Goal: Find specific fact: Find contact information

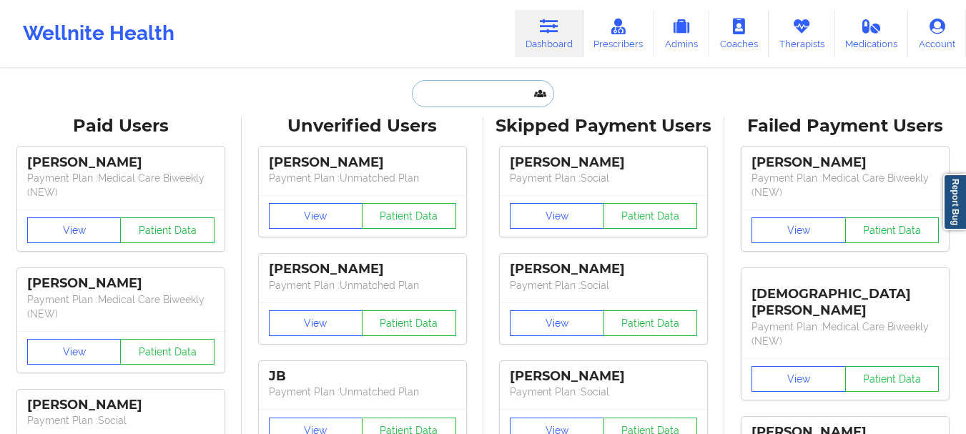
click at [486, 104] on input "text" at bounding box center [483, 93] width 142 height 27
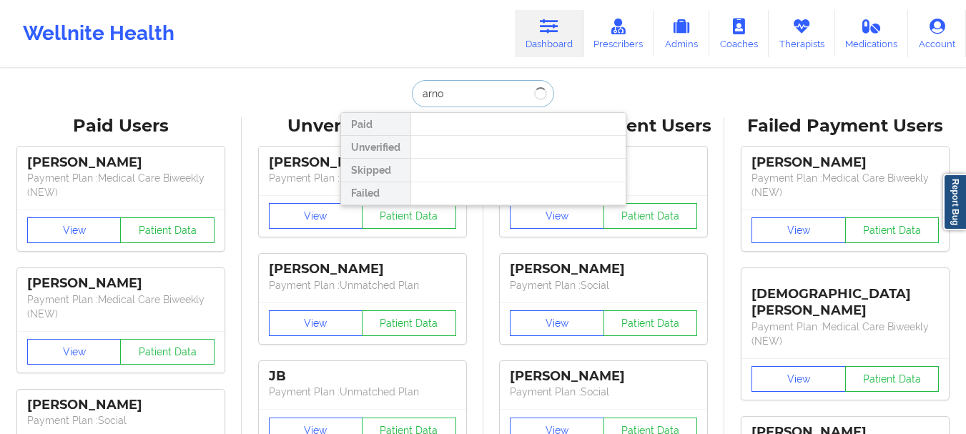
type input "arnou"
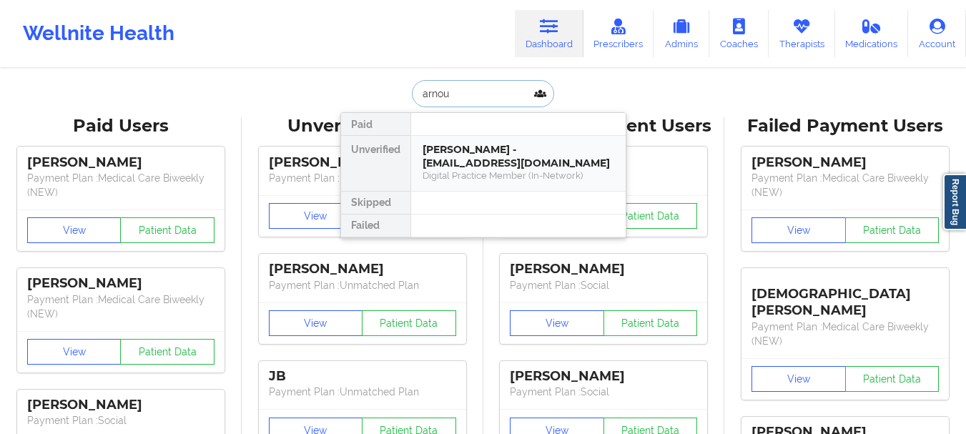
click at [485, 151] on div "[PERSON_NAME] - [EMAIL_ADDRESS][DOMAIN_NAME]" at bounding box center [518, 156] width 192 height 26
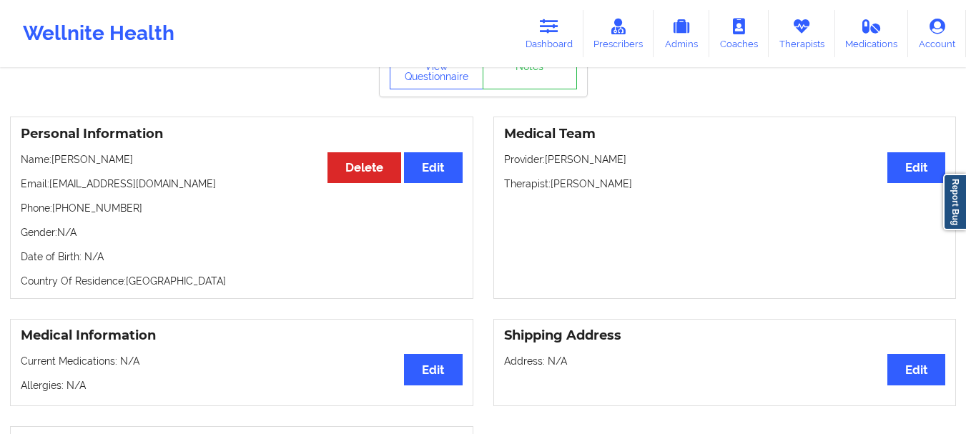
scroll to position [97, 0]
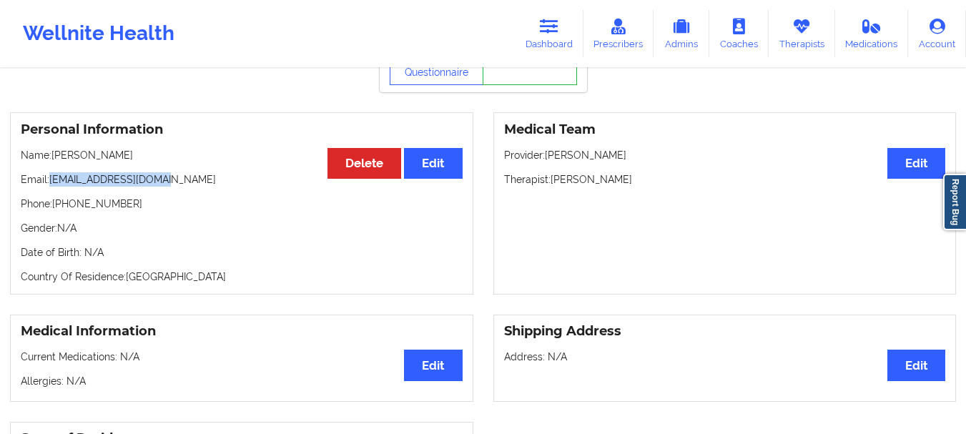
drag, startPoint x: 168, startPoint y: 181, endPoint x: 51, endPoint y: 180, distance: 116.5
click at [51, 180] on p "Email: [EMAIL_ADDRESS][DOMAIN_NAME]" at bounding box center [242, 179] width 442 height 14
copy p "[EMAIL_ADDRESS][DOMAIN_NAME]"
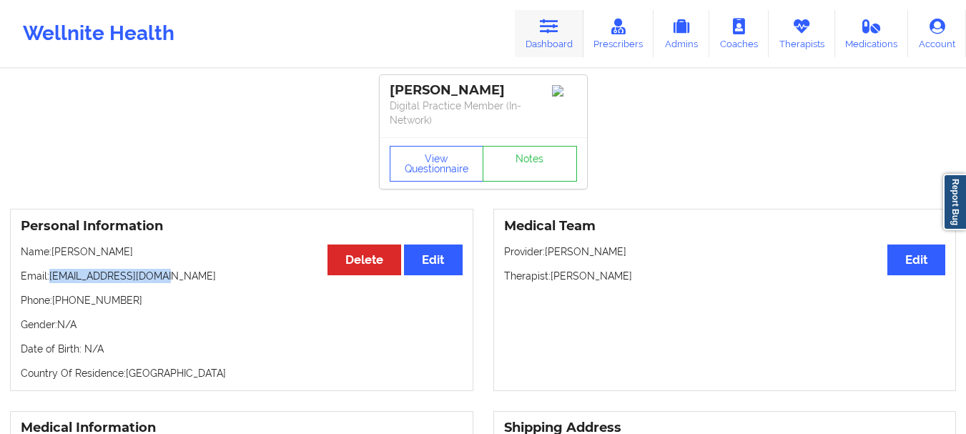
click at [567, 50] on link "Dashboard" at bounding box center [549, 33] width 69 height 47
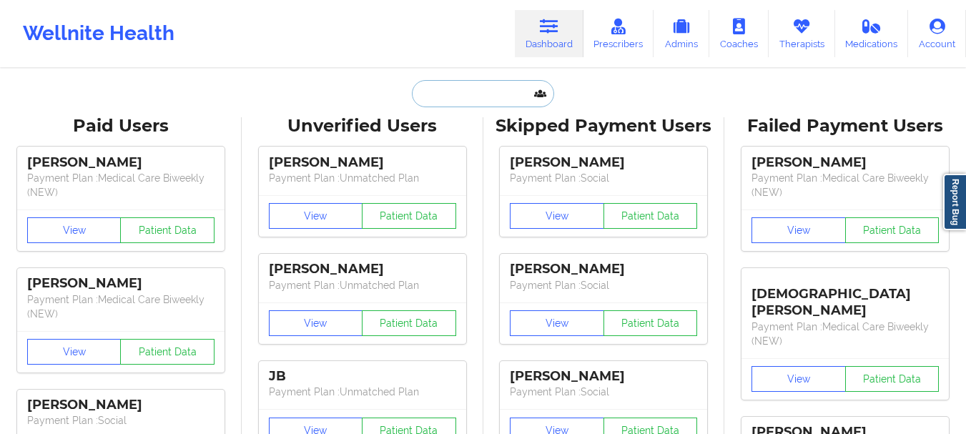
click at [446, 98] on input "text" at bounding box center [483, 93] width 142 height 27
paste input "[EMAIL_ADDRESS][DOMAIN_NAME]"
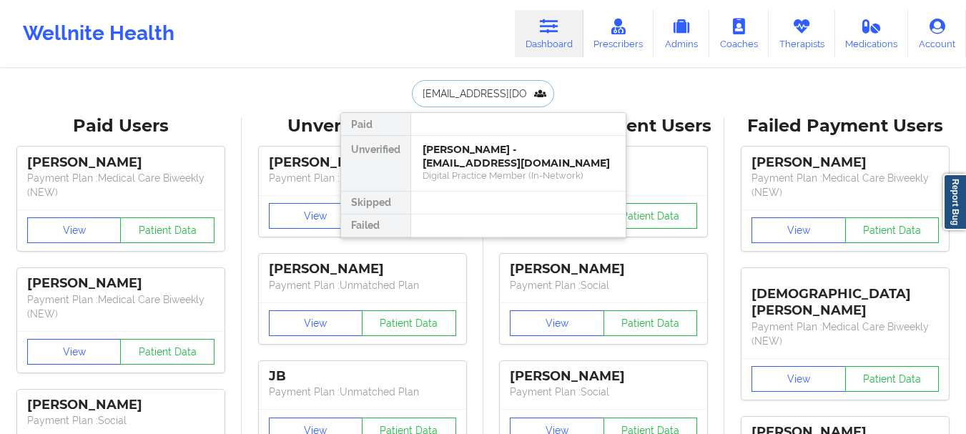
scroll to position [0, 12]
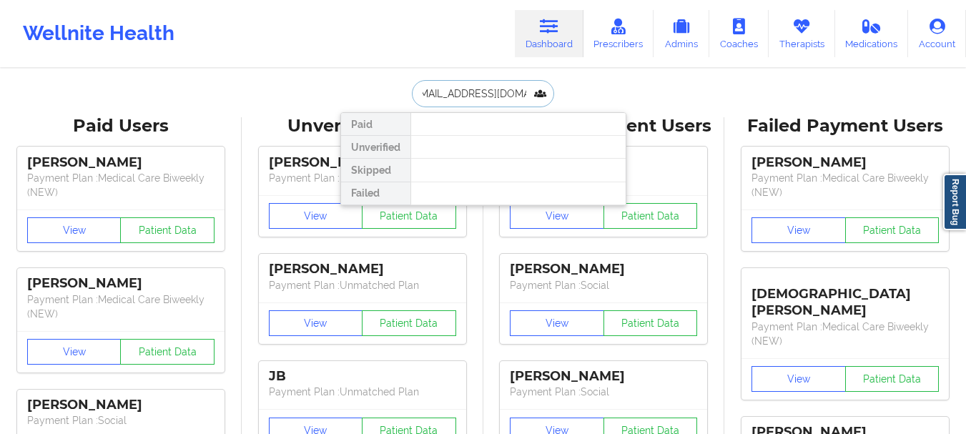
type input "[EMAIL_ADDRESS][DOMAIN_NAME]"
click at [503, 92] on input "[EMAIL_ADDRESS][DOMAIN_NAME]" at bounding box center [483, 93] width 142 height 27
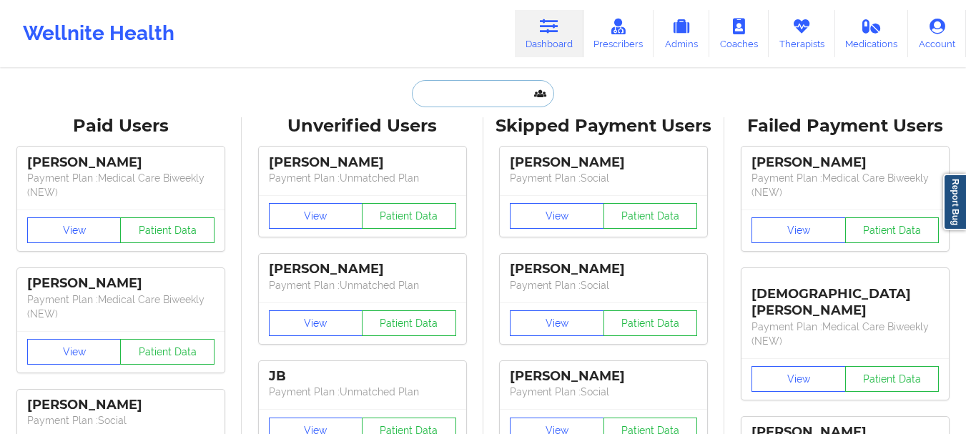
paste input "[PERSON_NAME]"
type input "[PERSON_NAME]"
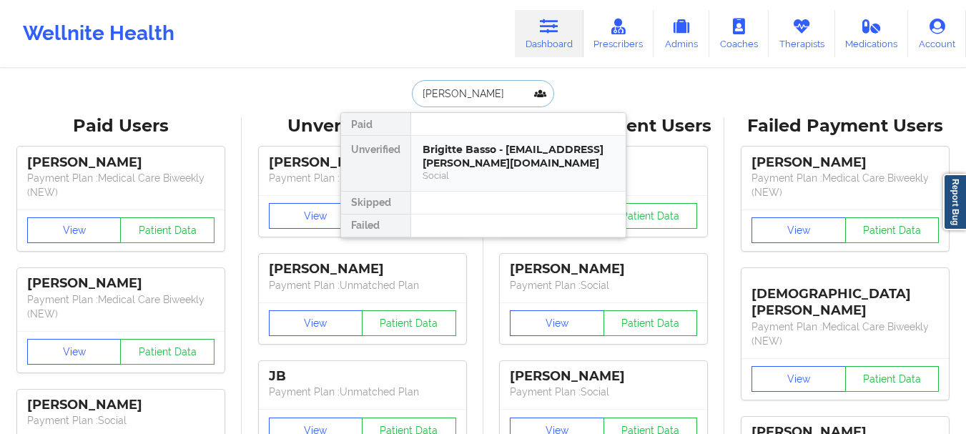
click at [438, 153] on div "Brigitte Basso - [EMAIL_ADDRESS][PERSON_NAME][DOMAIN_NAME]" at bounding box center [518, 156] width 192 height 26
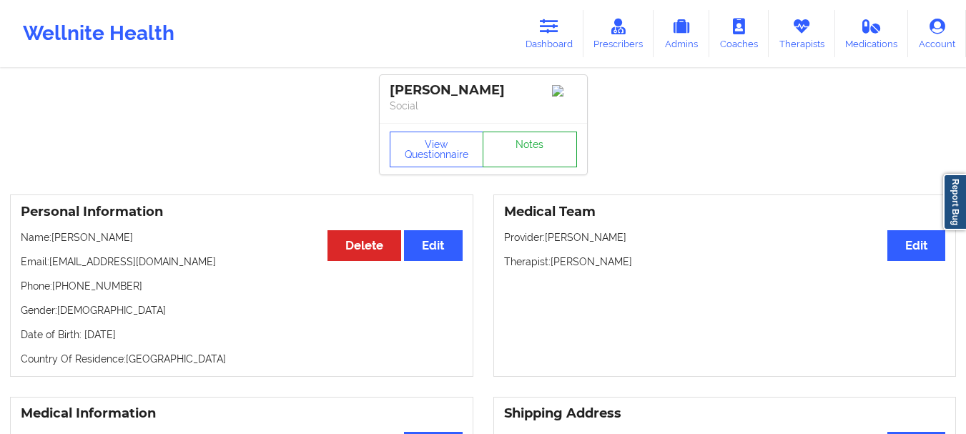
click at [544, 157] on link "Notes" at bounding box center [530, 150] width 94 height 36
drag, startPoint x: 133, startPoint y: 293, endPoint x: 55, endPoint y: 296, distance: 78.0
click at [55, 293] on p "Phone: [PHONE_NUMBER]" at bounding box center [242, 286] width 442 height 14
copy p "[PHONE_NUMBER]"
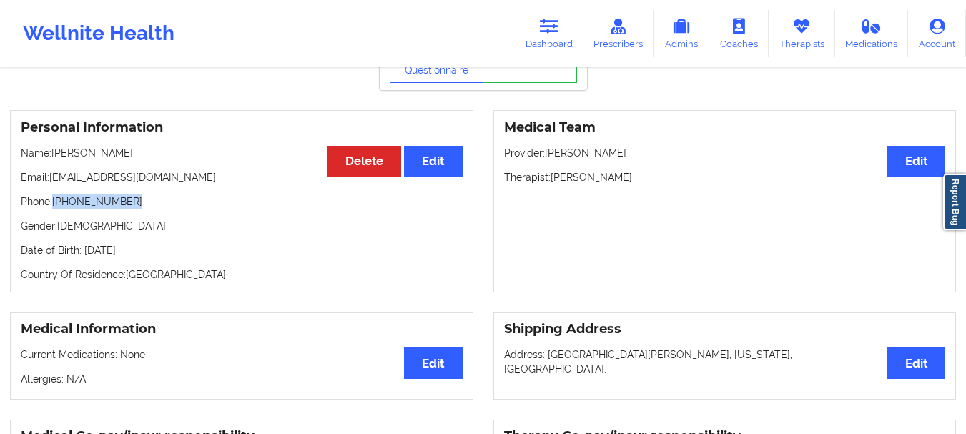
scroll to position [99, 0]
